Goal: Use online tool/utility

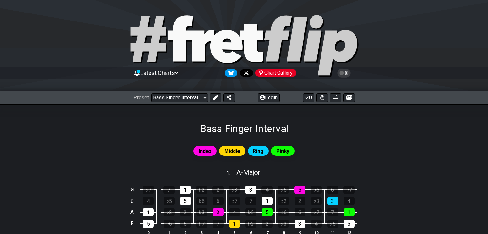
select select "/023319604170"
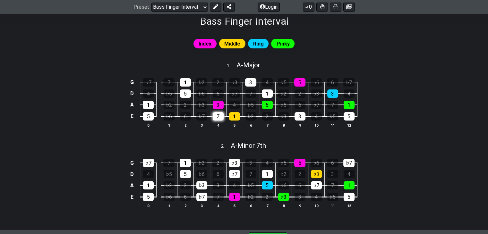
click at [220, 116] on div "7" at bounding box center [218, 116] width 11 height 8
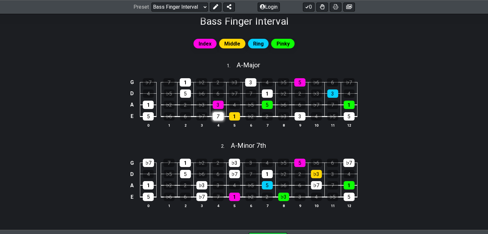
click at [220, 116] on div "7" at bounding box center [218, 116] width 11 height 8
click at [208, 41] on span "Index" at bounding box center [205, 43] width 13 height 9
click at [201, 82] on div "♭2" at bounding box center [201, 82] width 11 height 8
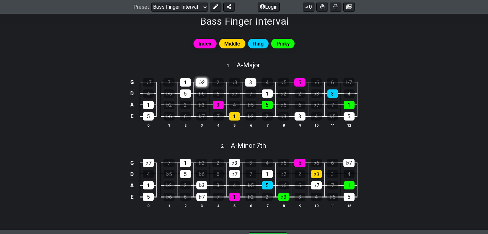
click at [201, 82] on div "♭2" at bounding box center [201, 82] width 11 height 8
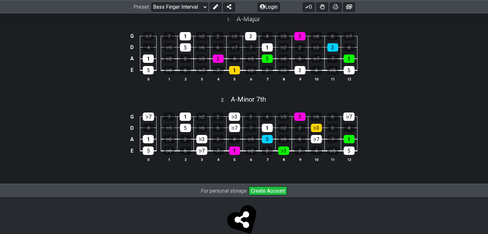
scroll to position [156, 0]
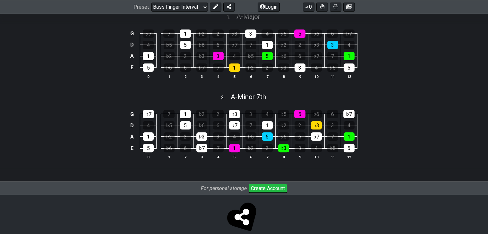
click at [280, 185] on button "Create Account" at bounding box center [268, 188] width 39 height 9
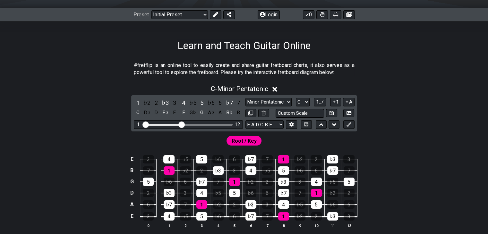
scroll to position [83, 0]
